Goal: Task Accomplishment & Management: Complete application form

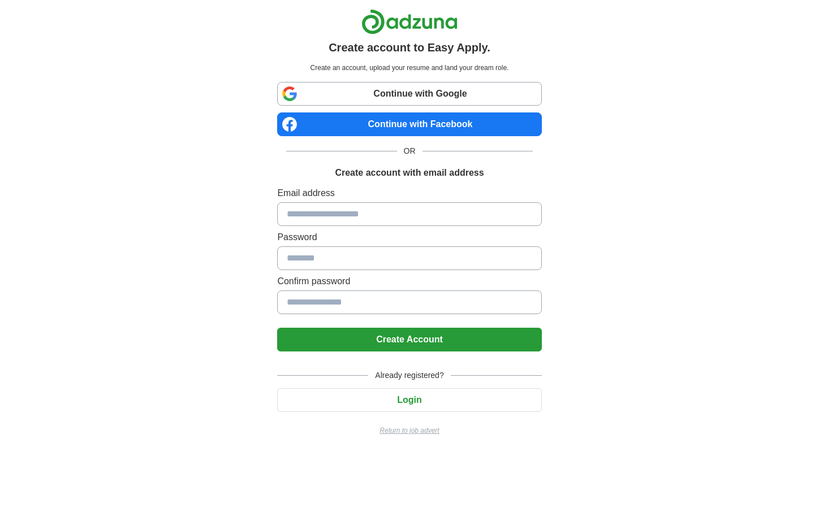
click at [367, 216] on input at bounding box center [409, 214] width 264 height 24
type input "**********"
click at [382, 342] on button "Create Account" at bounding box center [409, 340] width 264 height 24
